Goal: Communication & Community: Ask a question

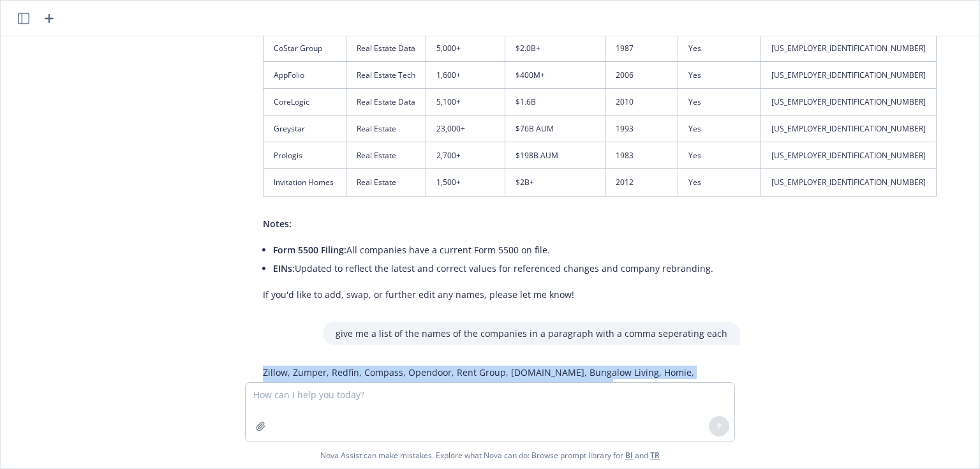
scroll to position [8119, 0]
